Goal: Task Accomplishment & Management: Complete application form

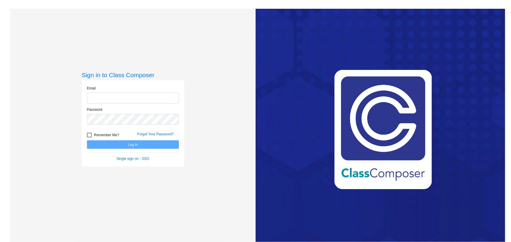
type input "[EMAIL_ADDRESS][DOMAIN_NAME]"
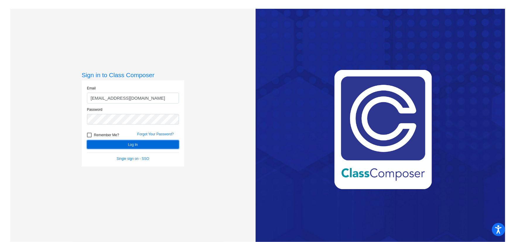
click at [112, 141] on button "Log In" at bounding box center [133, 144] width 92 height 8
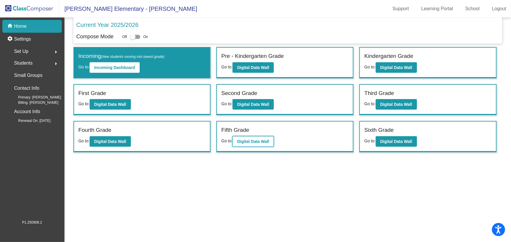
click at [254, 139] on b "Digital Data Wall" at bounding box center [253, 141] width 32 height 5
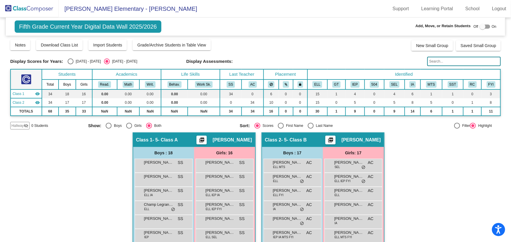
click at [308, 125] on div "Select an option" at bounding box center [311, 126] width 6 height 6
click at [310, 129] on input "Last Name" at bounding box center [310, 129] width 0 height 0
radio input "true"
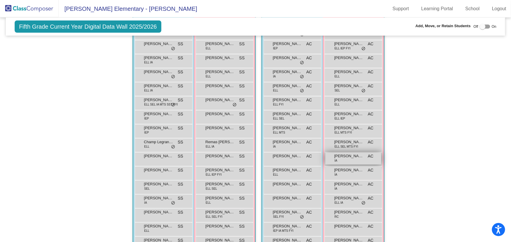
scroll to position [106, 0]
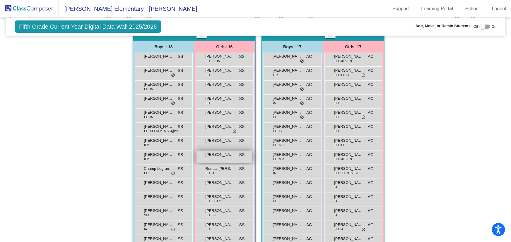
click at [228, 157] on span "[PERSON_NAME]" at bounding box center [219, 155] width 29 height 6
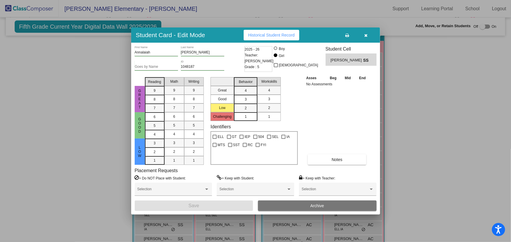
click at [318, 206] on span "Archive" at bounding box center [317, 206] width 14 height 5
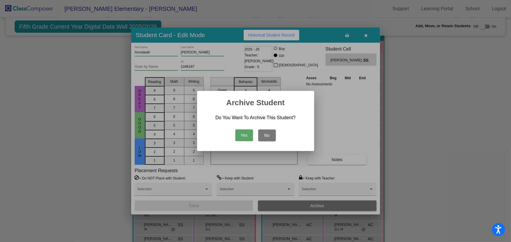
click at [243, 135] on button "Yes" at bounding box center [244, 136] width 18 height 12
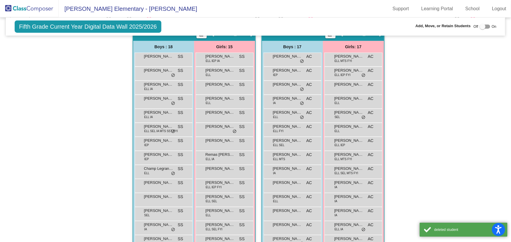
click at [420, 133] on div "Hallway - Hallway Class picture_as_pdf Add Student First Name Last Name Student…" at bounding box center [255, 170] width 490 height 289
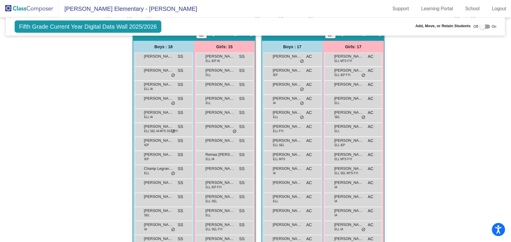
click at [25, 10] on img at bounding box center [29, 8] width 59 height 17
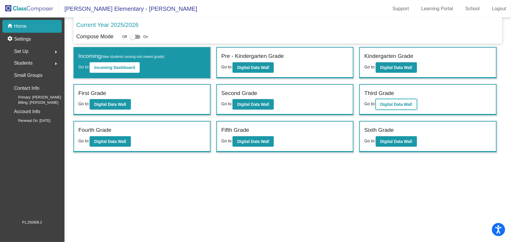
click at [389, 102] on b "Digital Data Wall" at bounding box center [396, 104] width 32 height 5
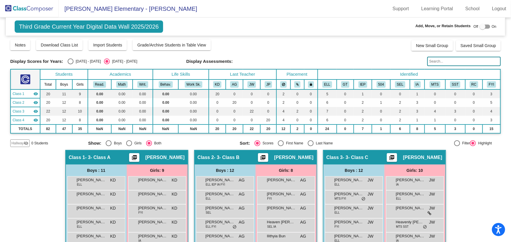
click at [310, 142] on div "Select an option" at bounding box center [311, 143] width 6 height 6
click at [310, 146] on input "Last Name" at bounding box center [310, 146] width 0 height 0
radio input "true"
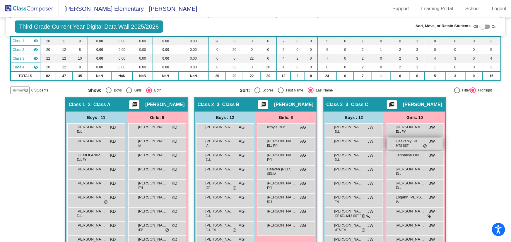
scroll to position [106, 0]
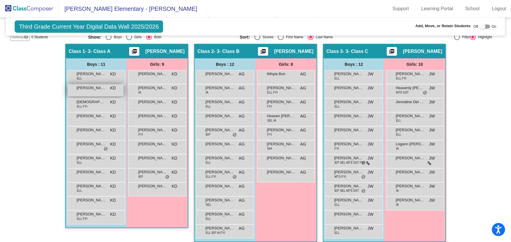
click at [87, 88] on span "[PERSON_NAME]" at bounding box center [91, 88] width 29 height 6
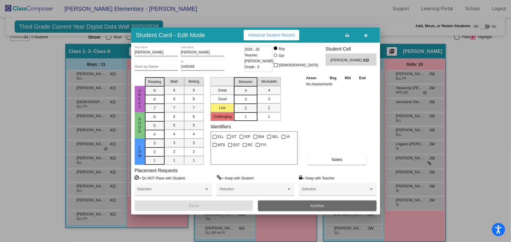
click at [309, 203] on button "Archive" at bounding box center [317, 206] width 119 height 11
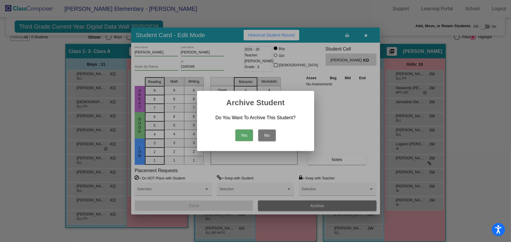
click at [241, 135] on button "Yes" at bounding box center [244, 136] width 18 height 12
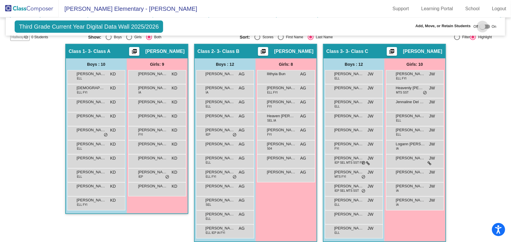
click at [482, 26] on div at bounding box center [482, 27] width 6 height 6
checkbox input "true"
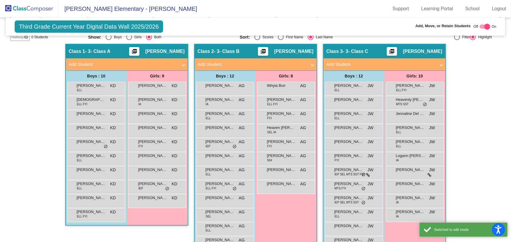
click at [124, 65] on mat-panel-title "Add Student" at bounding box center [123, 64] width 109 height 7
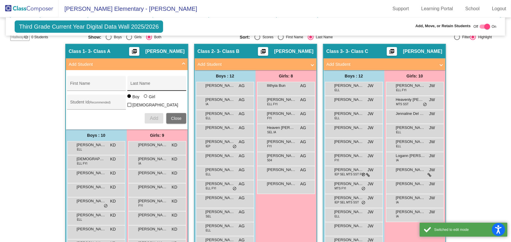
drag, startPoint x: 88, startPoint y: 86, endPoint x: 132, endPoint y: 85, distance: 44.8
click at [88, 86] on input "First Name" at bounding box center [96, 85] width 53 height 5
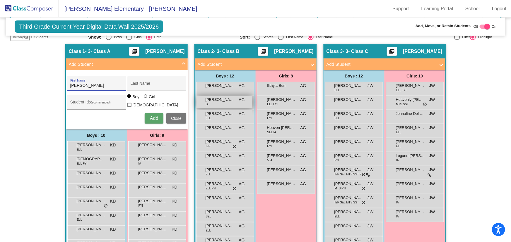
type input "[PERSON_NAME]"
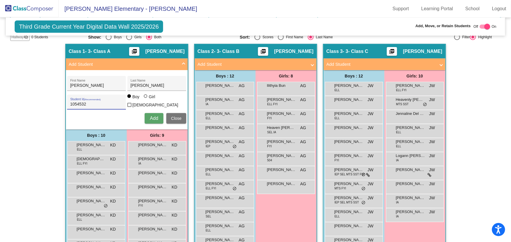
type input "1054532"
click at [144, 98] on div at bounding box center [146, 97] width 4 height 4
click at [146, 99] on input "Girl" at bounding box center [146, 99] width 0 height 0
radio input "true"
click at [154, 116] on span "Add" at bounding box center [154, 118] width 8 height 5
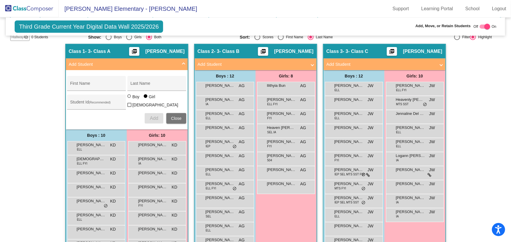
click at [41, 12] on img at bounding box center [29, 8] width 59 height 17
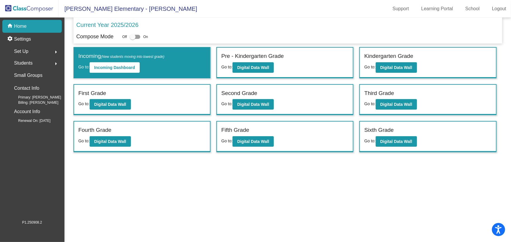
drag, startPoint x: 496, startPoint y: 10, endPoint x: 494, endPoint y: 5, distance: 5.0
click at [496, 10] on link "Logout" at bounding box center [499, 8] width 24 height 9
